Goal: Transaction & Acquisition: Purchase product/service

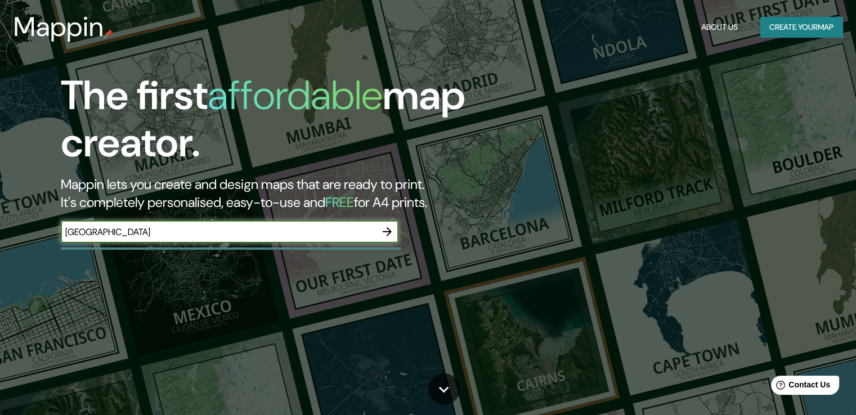
type input "[GEOGRAPHIC_DATA]"
click at [388, 233] on icon "button" at bounding box center [388, 232] width 14 height 14
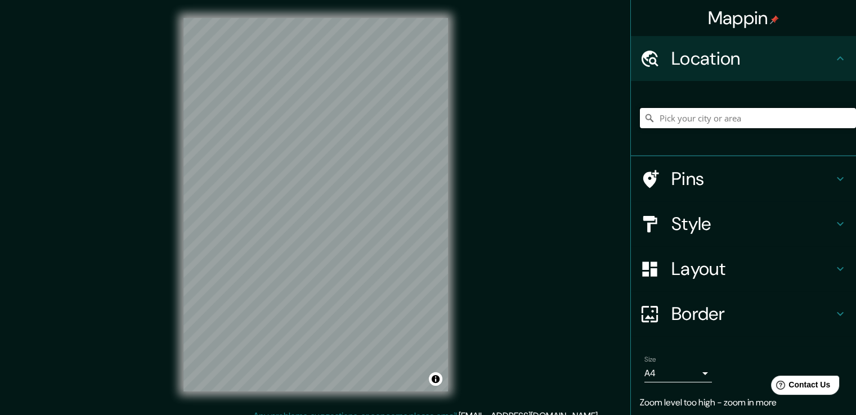
click at [750, 112] on input "Pick your city or area" at bounding box center [748, 118] width 216 height 20
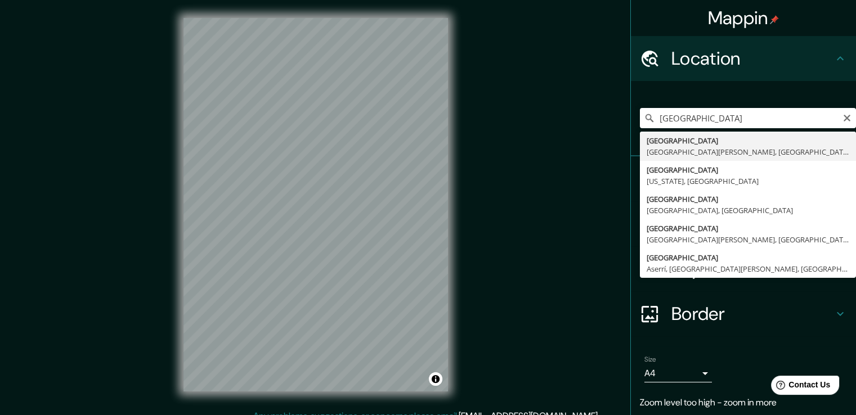
type input "[GEOGRAPHIC_DATA], [GEOGRAPHIC_DATA][PERSON_NAME], [GEOGRAPHIC_DATA]"
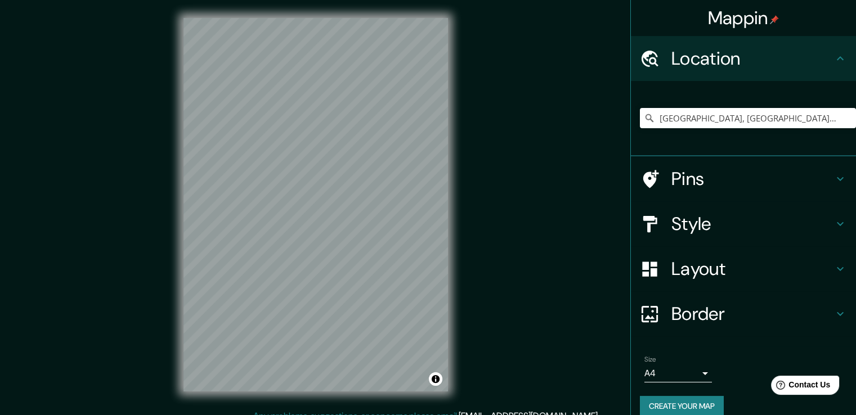
click at [834, 230] on icon at bounding box center [841, 224] width 14 height 14
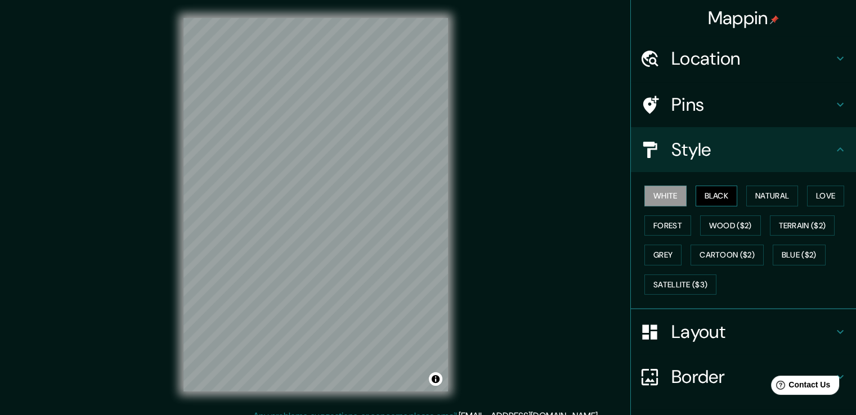
click at [705, 196] on button "Black" at bounding box center [717, 196] width 42 height 21
click at [696, 201] on button "Black" at bounding box center [717, 196] width 42 height 21
click at [779, 204] on button "Natural" at bounding box center [773, 196] width 52 height 21
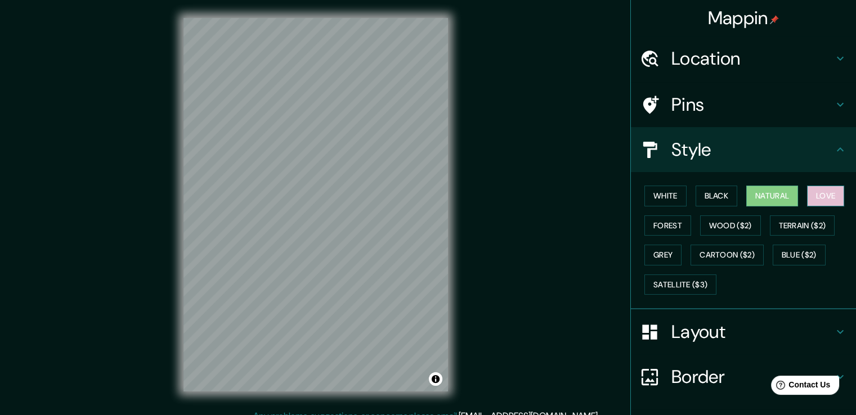
click at [813, 193] on button "Love" at bounding box center [825, 196] width 37 height 21
click at [668, 222] on button "Forest" at bounding box center [668, 226] width 47 height 21
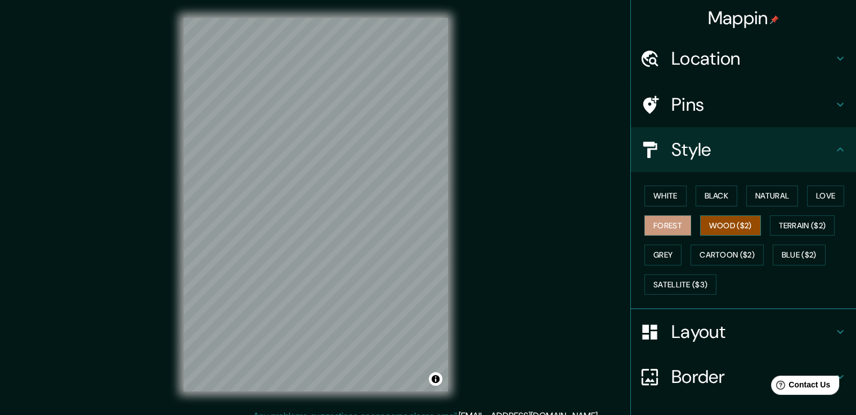
click at [731, 218] on button "Wood ($2)" at bounding box center [730, 226] width 61 height 21
click at [785, 225] on button "Terrain ($2)" at bounding box center [802, 226] width 65 height 21
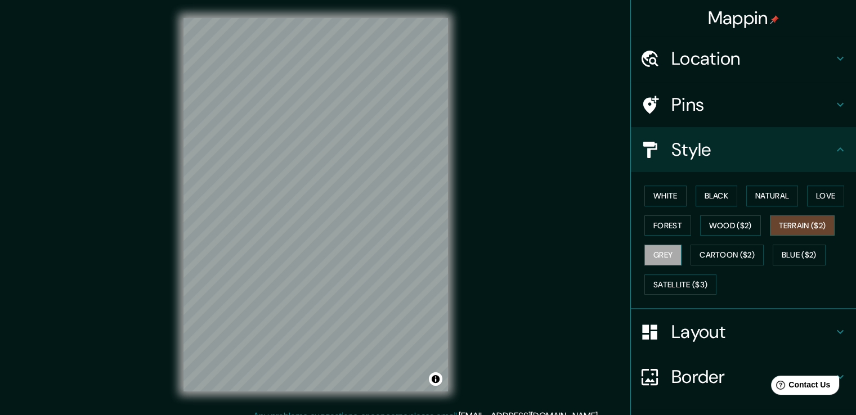
click at [653, 256] on button "Grey" at bounding box center [663, 255] width 37 height 21
click at [718, 255] on button "Cartoon ($2)" at bounding box center [727, 255] width 73 height 21
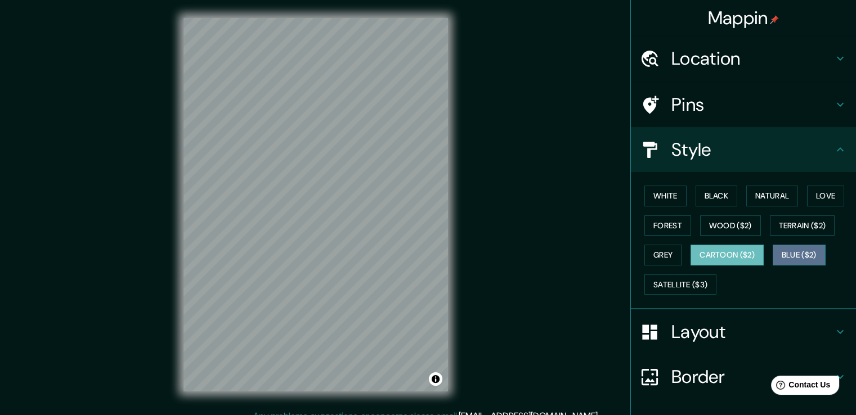
click at [779, 249] on button "Blue ($2)" at bounding box center [799, 255] width 53 height 21
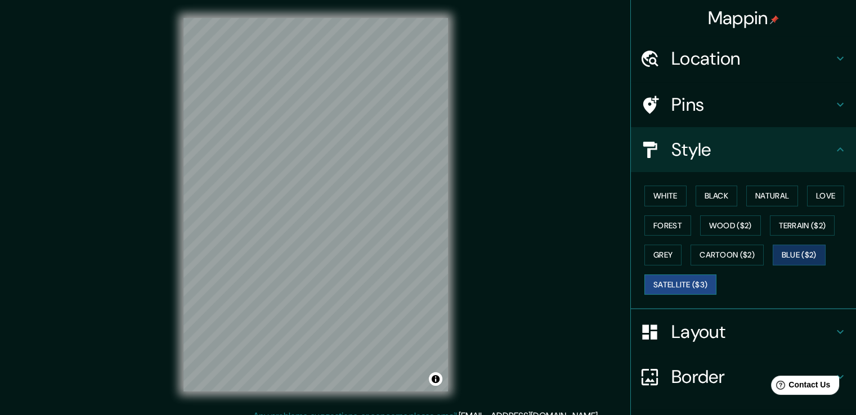
click at [645, 280] on button "Satellite ($3)" at bounding box center [681, 285] width 72 height 21
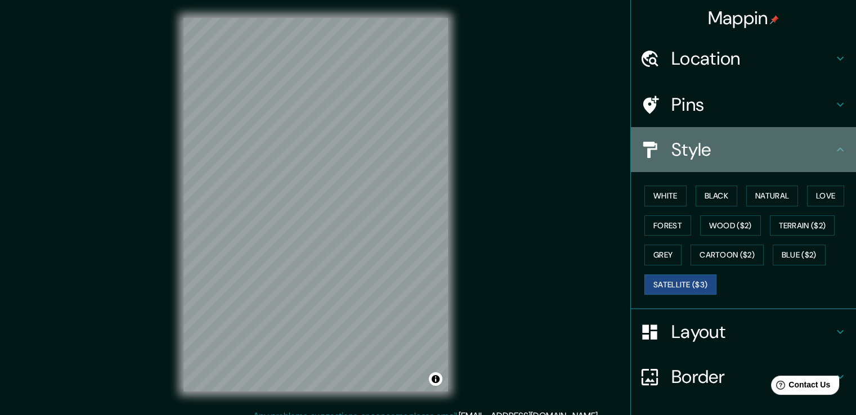
click at [721, 153] on h4 "Style" at bounding box center [753, 149] width 162 height 23
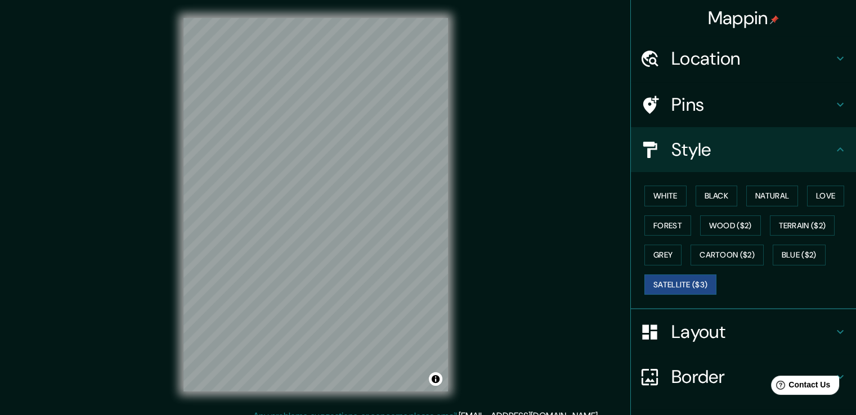
click at [834, 154] on icon at bounding box center [841, 150] width 14 height 14
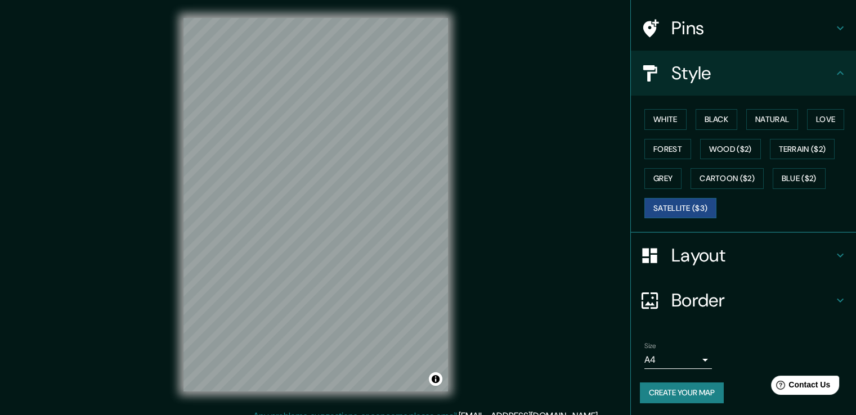
click at [750, 264] on h4 "Layout" at bounding box center [753, 255] width 162 height 23
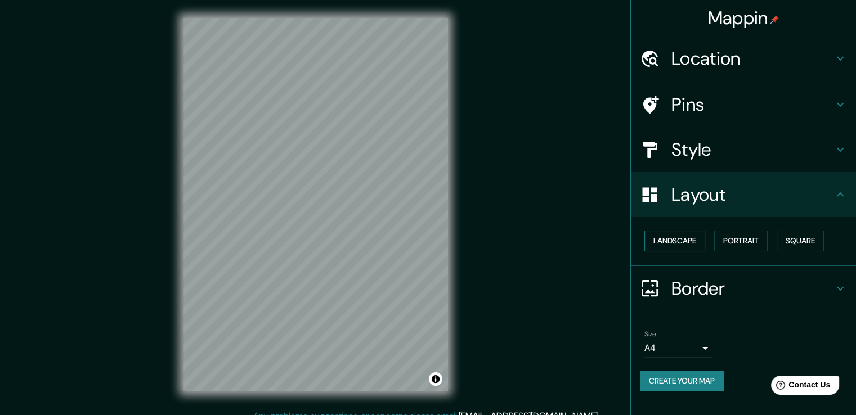
click at [694, 242] on button "Landscape" at bounding box center [675, 241] width 61 height 21
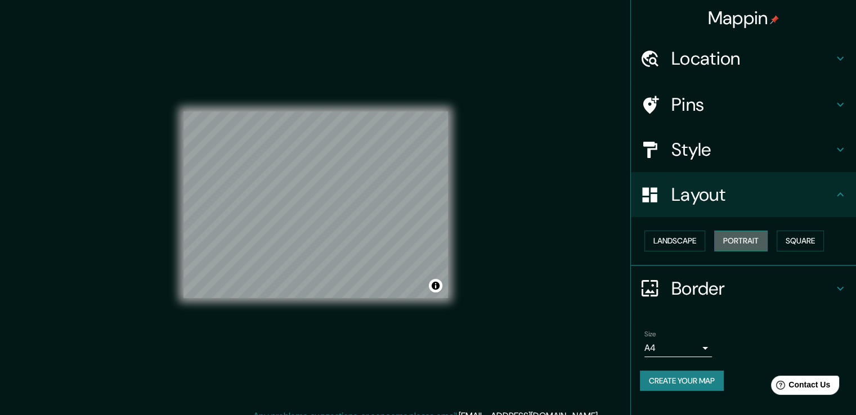
click at [734, 242] on button "Portrait" at bounding box center [740, 241] width 53 height 21
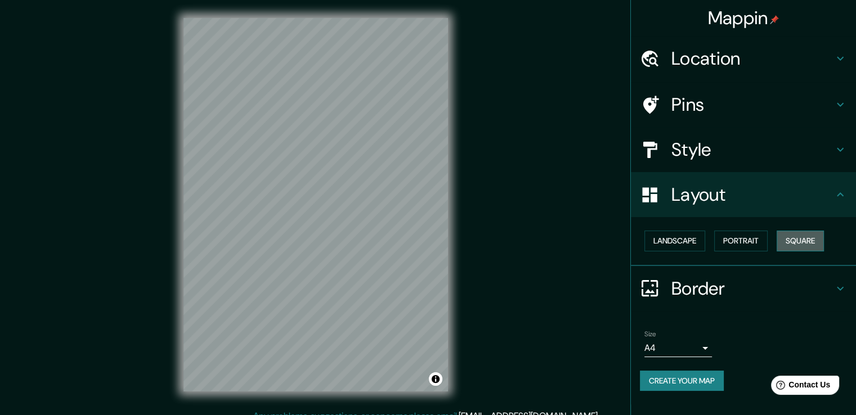
click at [781, 233] on button "Square" at bounding box center [800, 241] width 47 height 21
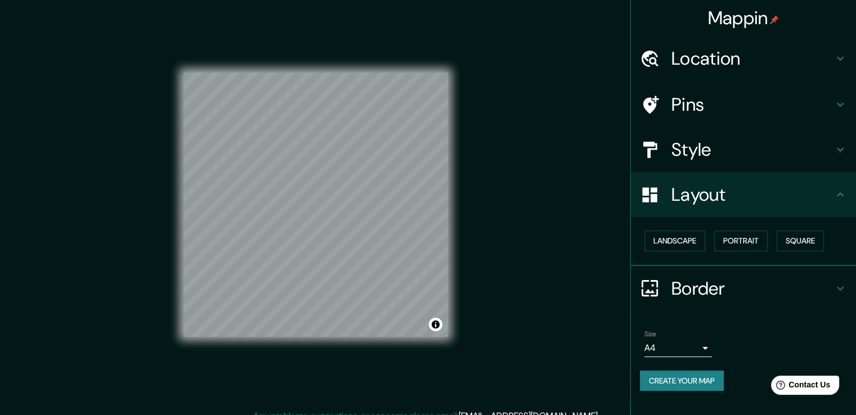
click at [716, 294] on h4 "Border" at bounding box center [753, 289] width 162 height 23
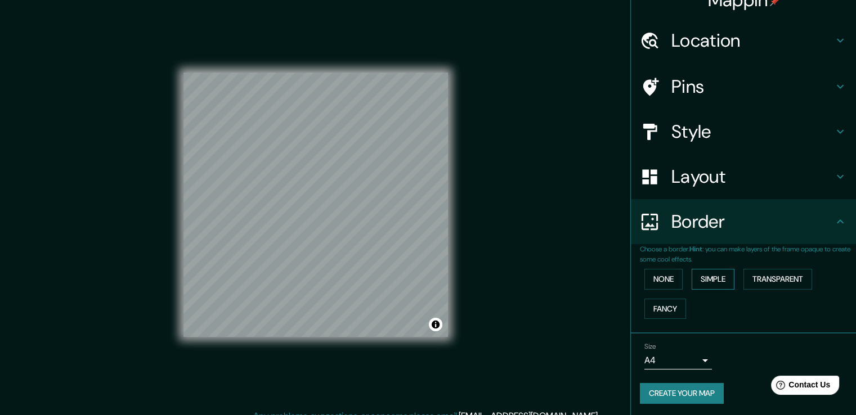
scroll to position [19, 0]
click at [676, 276] on div "None Simple Transparent Fancy" at bounding box center [748, 292] width 216 height 59
click at [675, 276] on button "None" at bounding box center [664, 278] width 38 height 21
click at [710, 277] on button "Simple" at bounding box center [713, 278] width 43 height 21
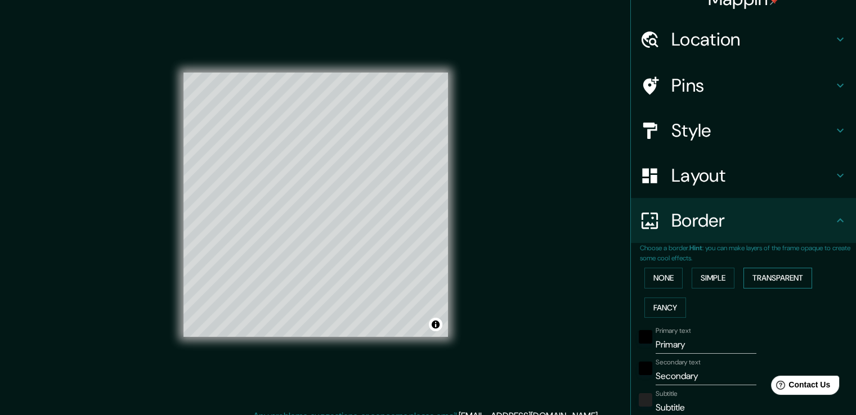
click at [772, 280] on button "Transparent" at bounding box center [778, 278] width 69 height 21
click at [649, 307] on button "Fancy" at bounding box center [666, 308] width 42 height 21
click at [787, 272] on button "Transparent" at bounding box center [778, 278] width 69 height 21
click at [745, 176] on h4 "Layout" at bounding box center [753, 175] width 162 height 23
type input "226"
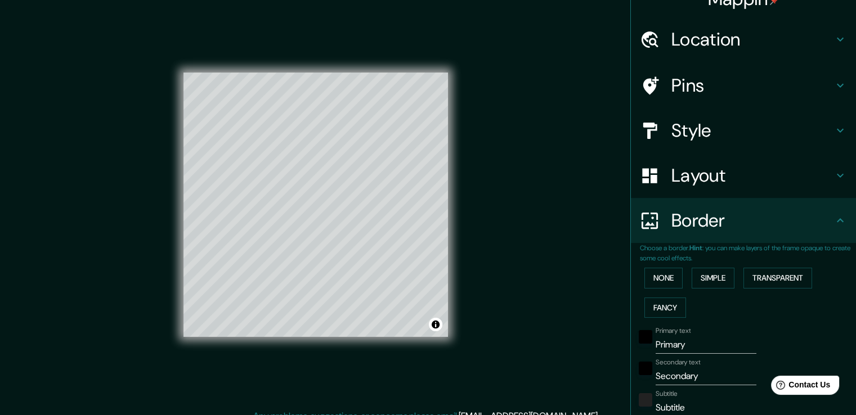
type input "38"
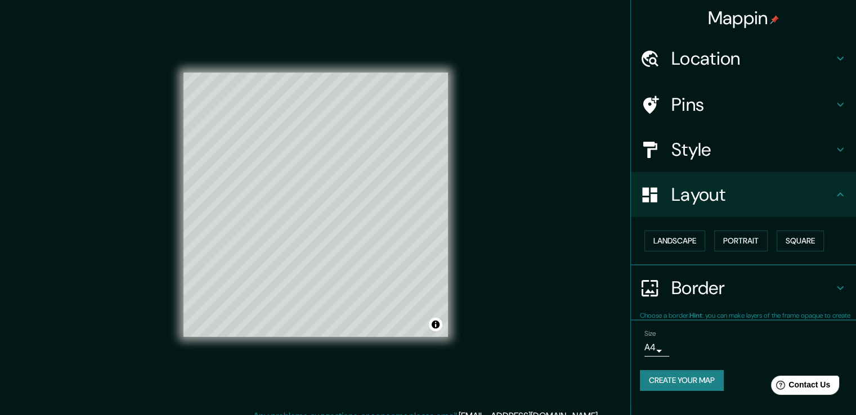
scroll to position [0, 0]
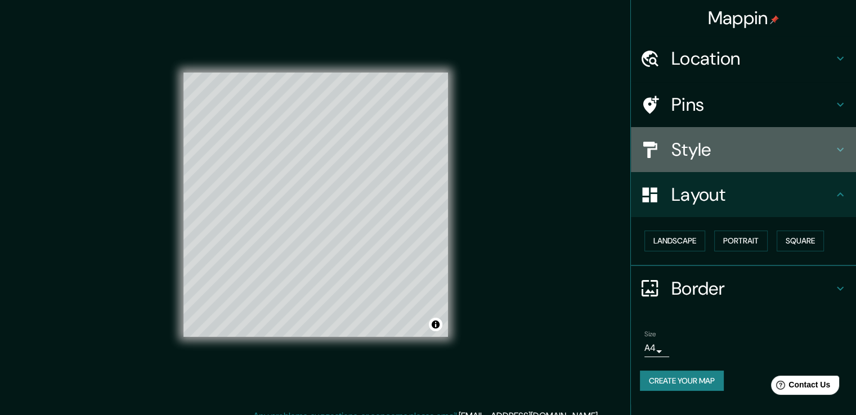
click at [723, 158] on h4 "Style" at bounding box center [753, 149] width 162 height 23
type input "226"
type input "38"
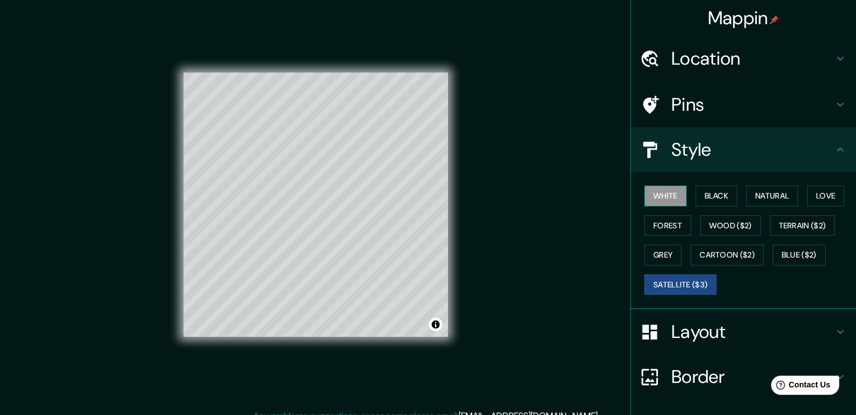
click at [668, 196] on button "White" at bounding box center [666, 196] width 42 height 21
